Goal: Task Accomplishment & Management: Manage account settings

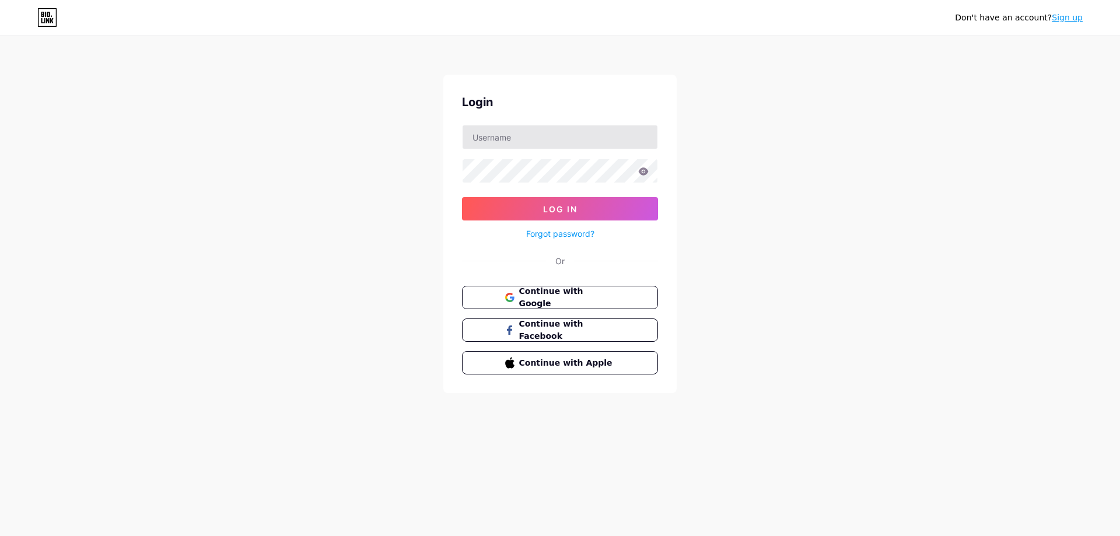
click at [536, 138] on input "text" at bounding box center [560, 136] width 195 height 23
click at [492, 302] on button "Continue with Google" at bounding box center [559, 298] width 199 height 24
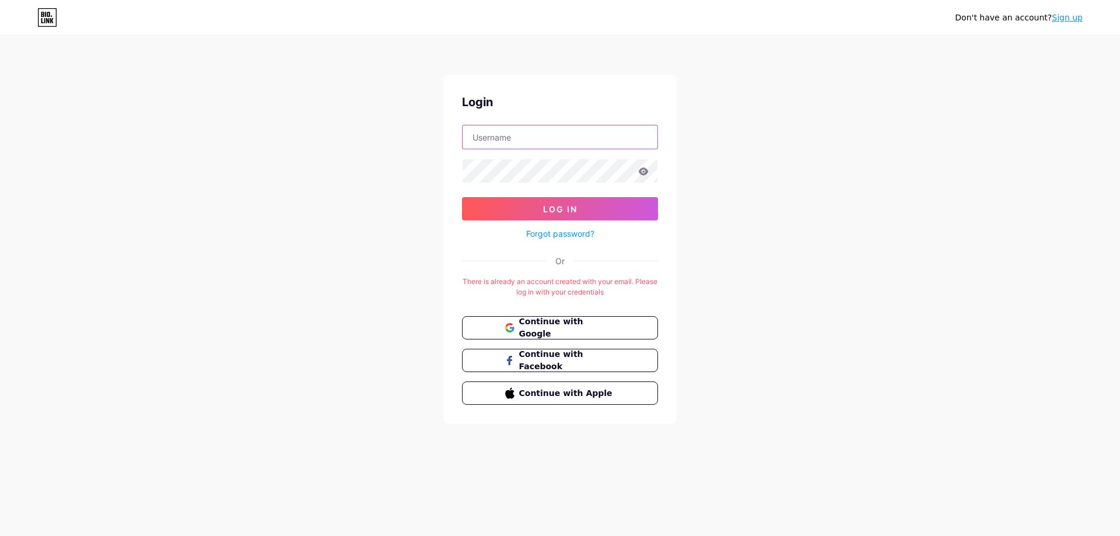
click at [483, 141] on input "text" at bounding box center [560, 136] width 195 height 23
type input "playshelly"
click at [527, 200] on button "Log In" at bounding box center [560, 208] width 196 height 23
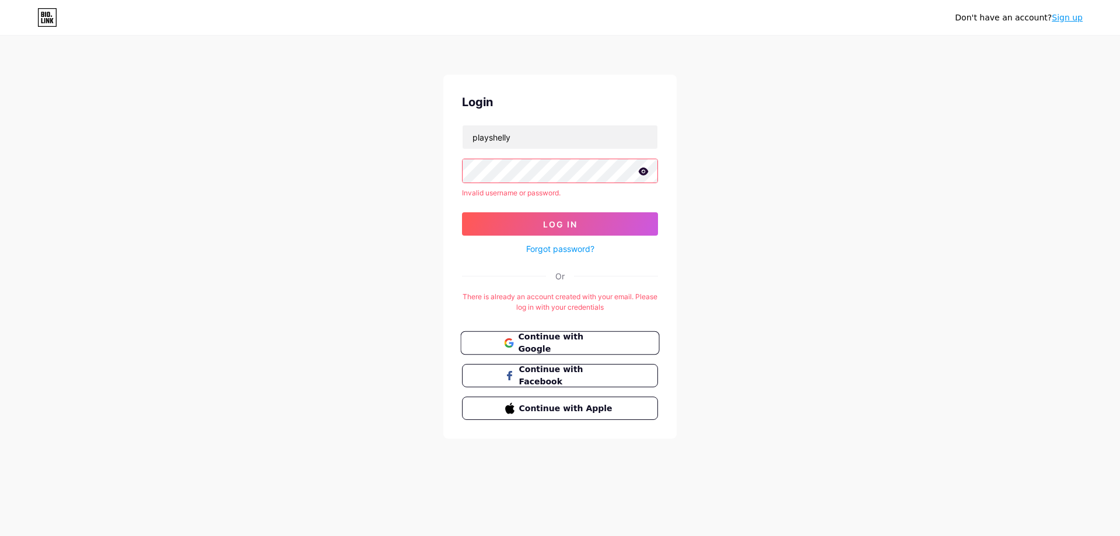
click at [582, 337] on span "Continue with Google" at bounding box center [566, 343] width 97 height 25
